Goal: Find contact information: Find contact information

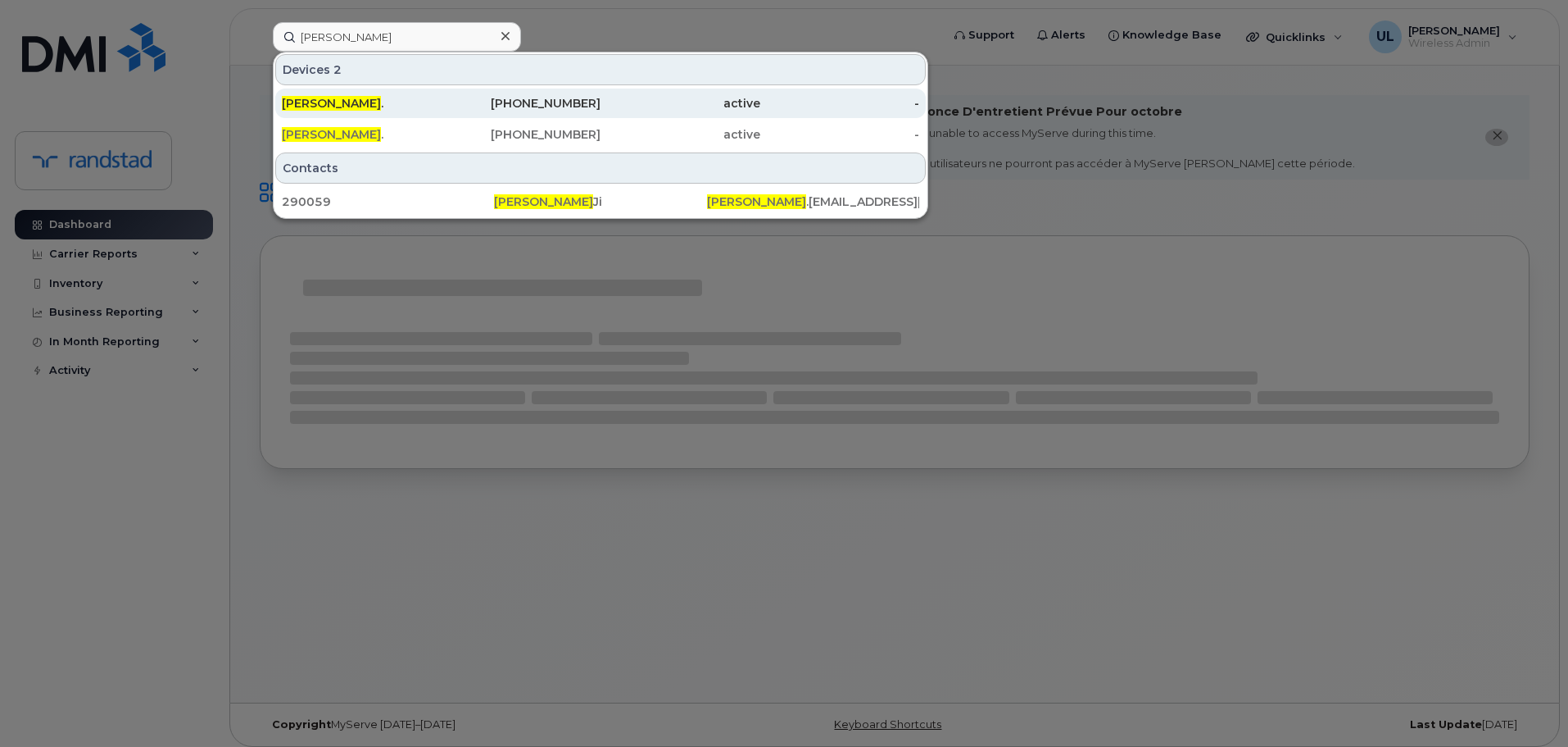
type input "Lauranna"
click at [511, 108] on div "647-237-9528" at bounding box center [522, 102] width 160 height 16
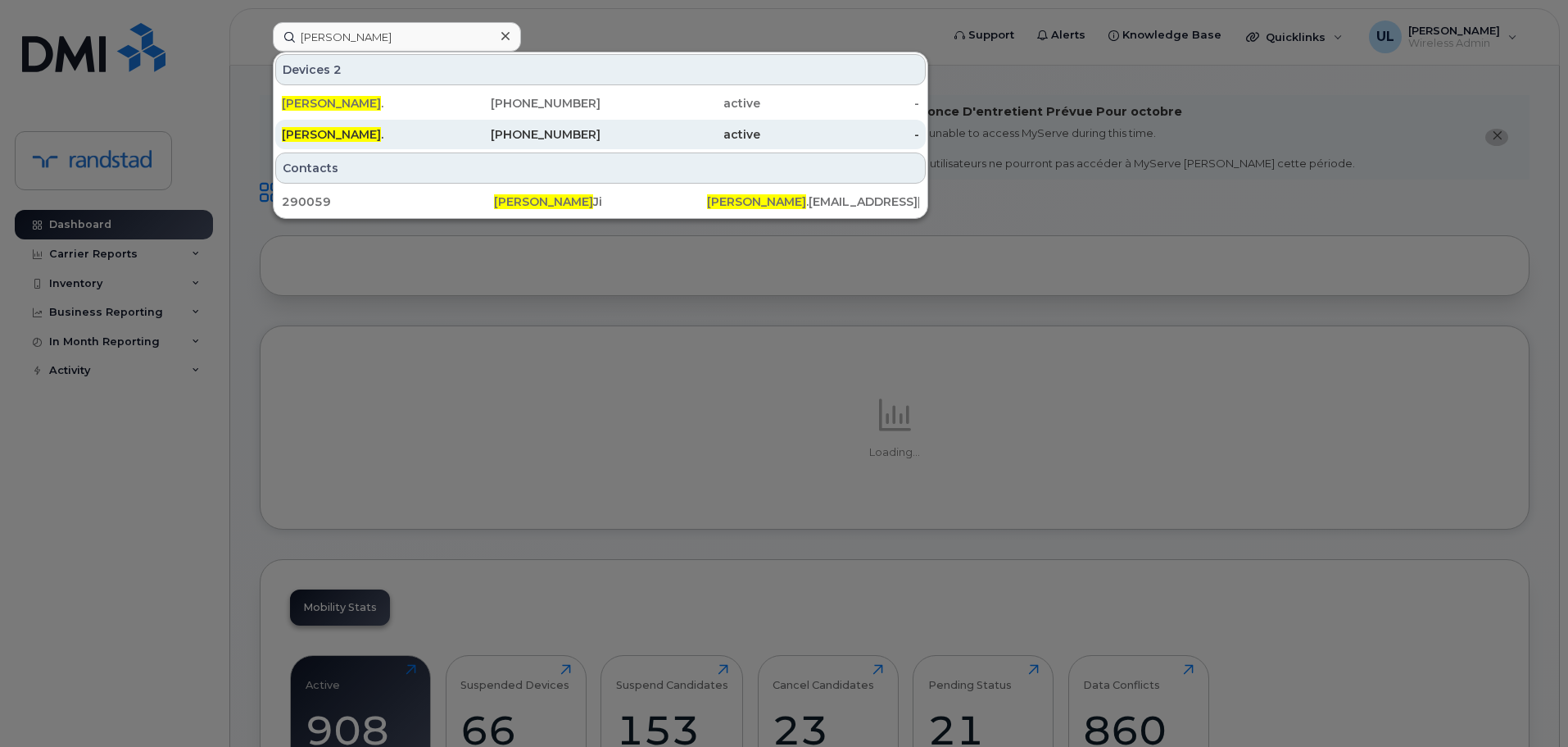
click at [523, 136] on div "416-476-5266" at bounding box center [522, 134] width 160 height 16
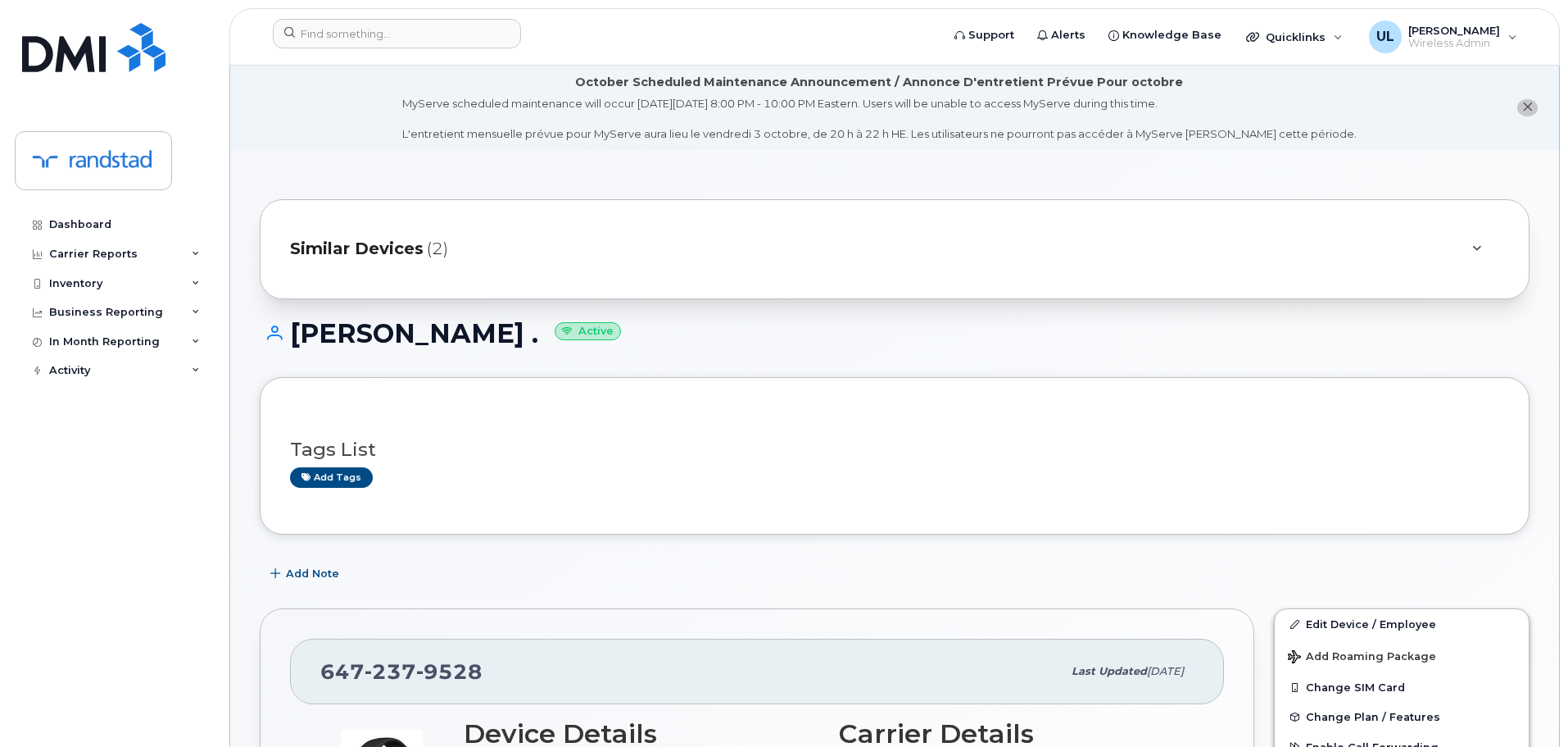
scroll to position [246, 0]
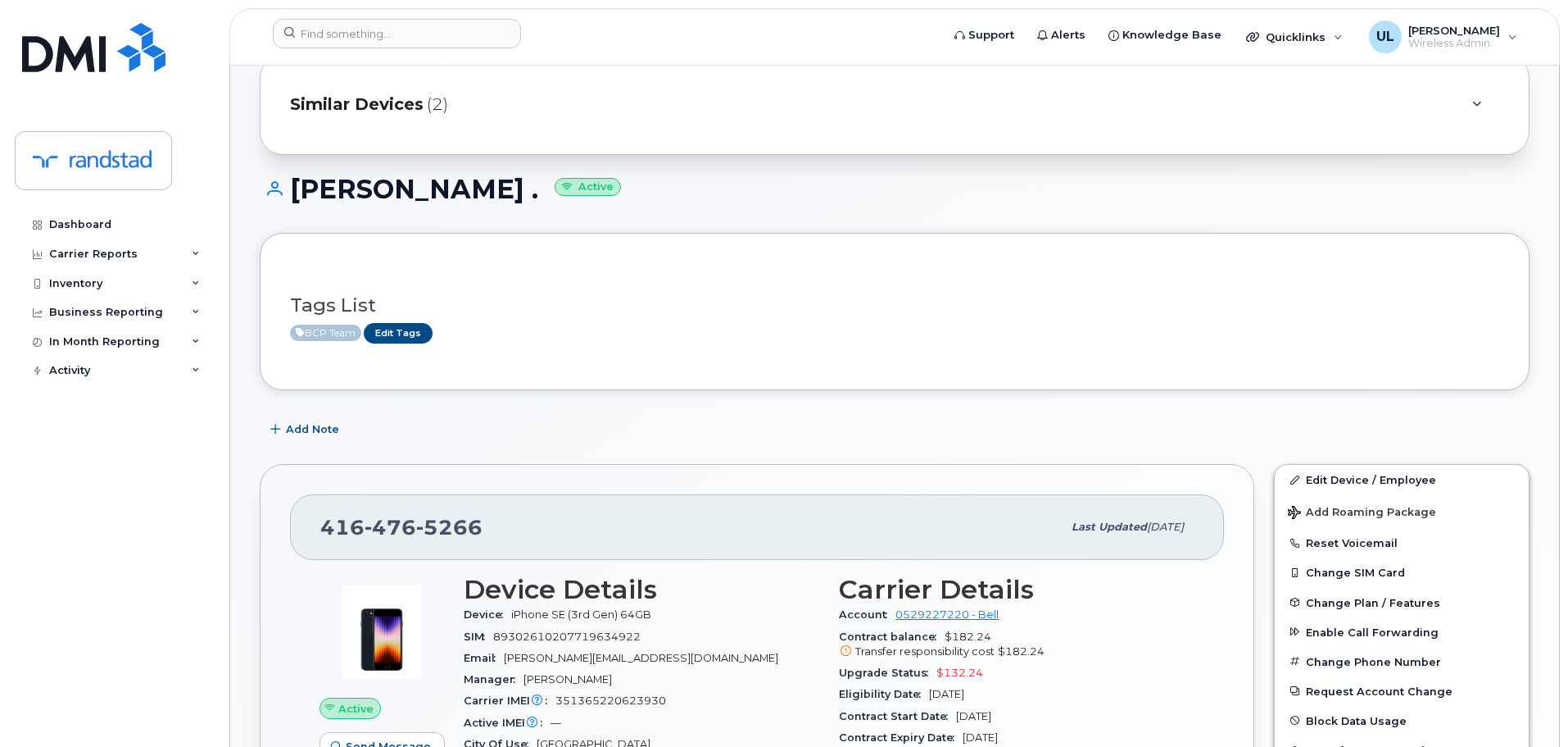
scroll to position [410, 0]
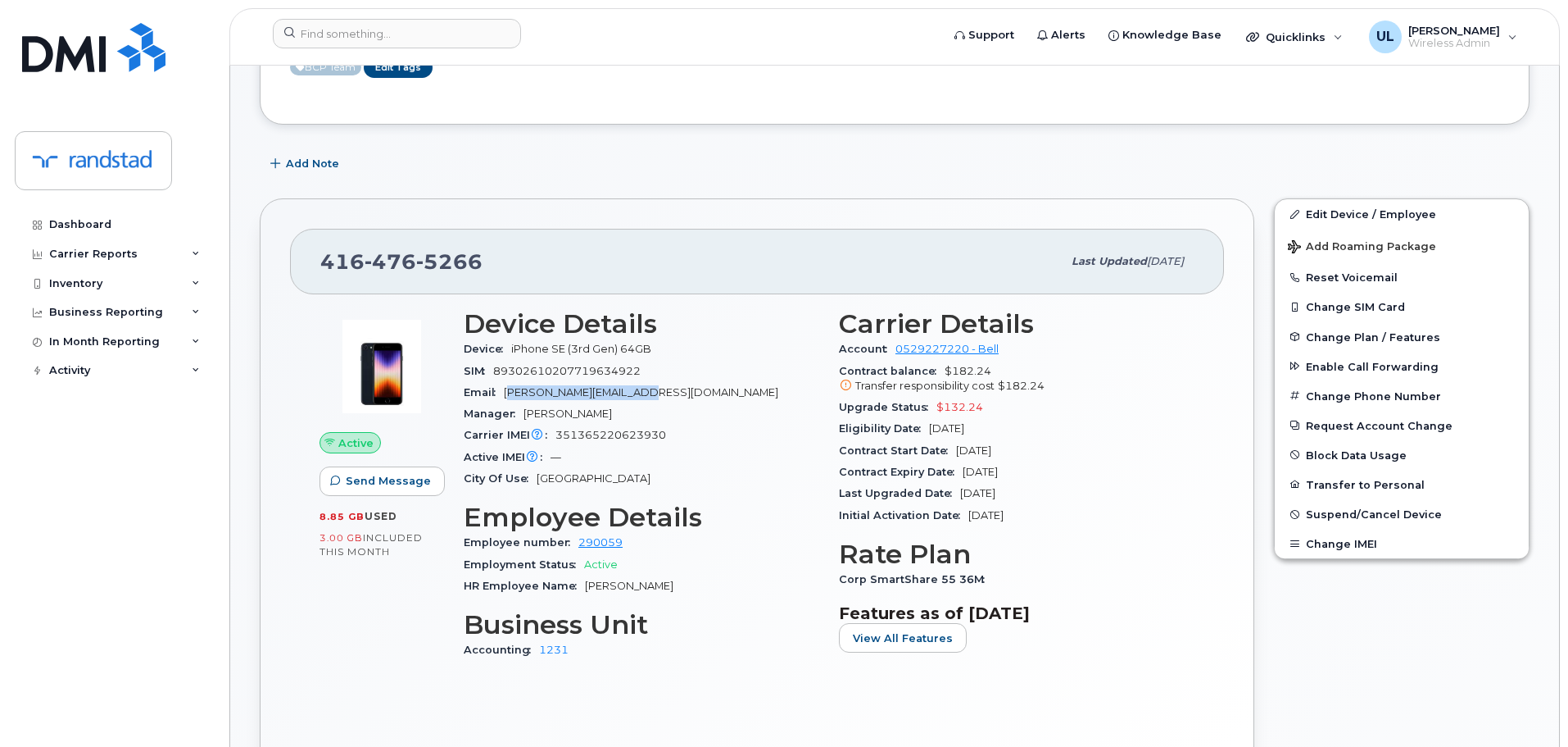
drag, startPoint x: 508, startPoint y: 389, endPoint x: 743, endPoint y: 390, distance: 235.0
click at [743, 390] on div "Email lauranna.ji@randstad.ca" at bounding box center [642, 392] width 356 height 21
click at [698, 393] on div "Email lauranna.ji@randstad.ca" at bounding box center [642, 392] width 356 height 21
click at [647, 393] on div "Email lauranna.ji@randstad.ca" at bounding box center [642, 392] width 356 height 21
drag, startPoint x: 647, startPoint y: 393, endPoint x: 506, endPoint y: 397, distance: 141.1
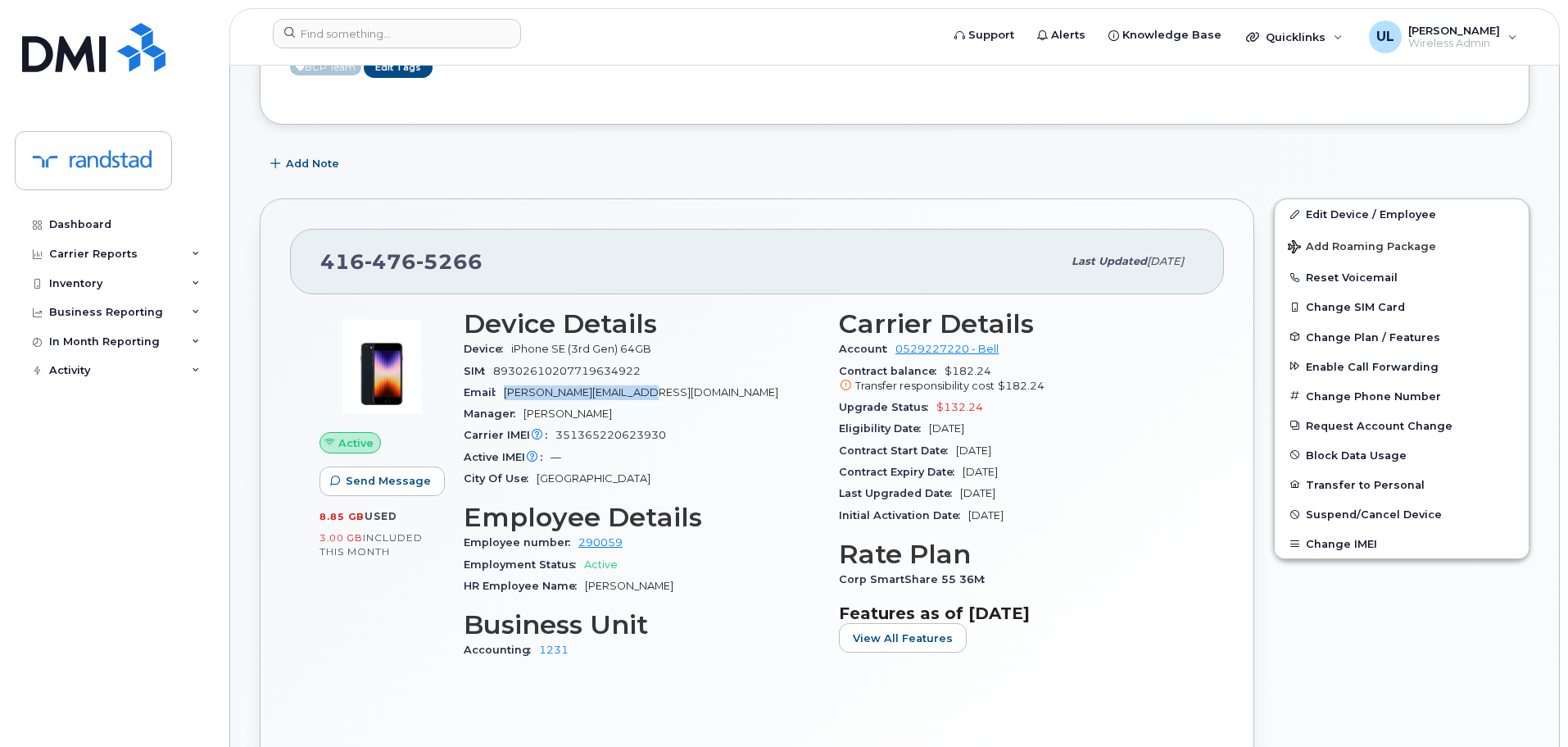
click at [506, 397] on div "Email lauranna.ji@randstad.ca" at bounding box center [642, 392] width 356 height 21
copy span "[PERSON_NAME][EMAIL_ADDRESS][DOMAIN_NAME]"
drag, startPoint x: 1041, startPoint y: 471, endPoint x: 968, endPoint y: 475, distance: 73.1
click at [968, 475] on div "Contract Expiry Date May 25, 2026" at bounding box center [1017, 472] width 356 height 21
copy span "May 25, 2026"
